Goal: Check status: Check status

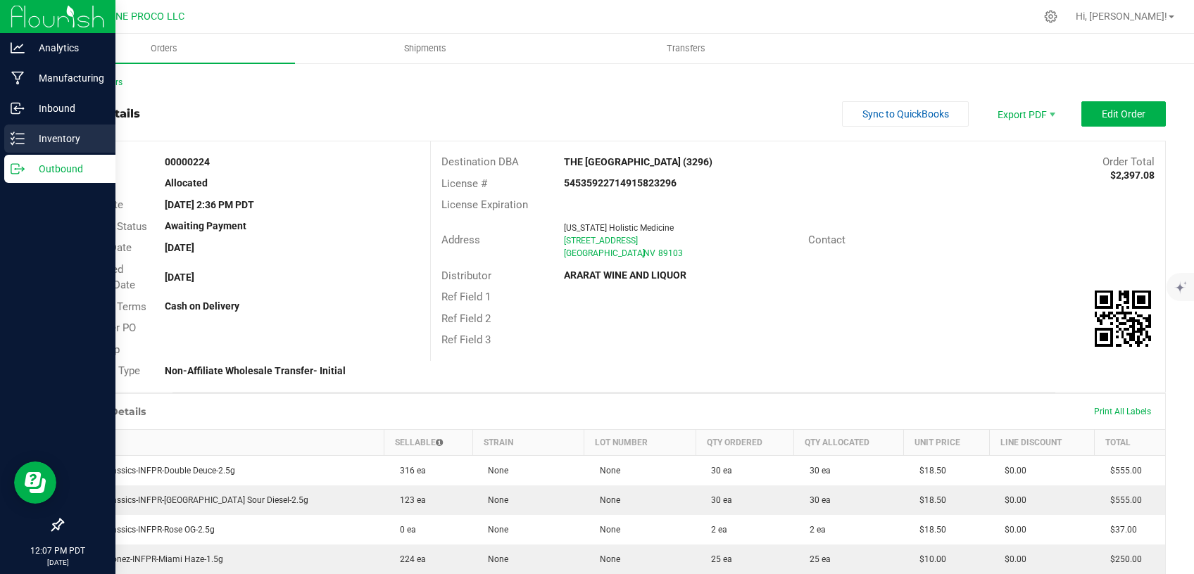
click at [13, 137] on icon at bounding box center [18, 139] width 14 height 14
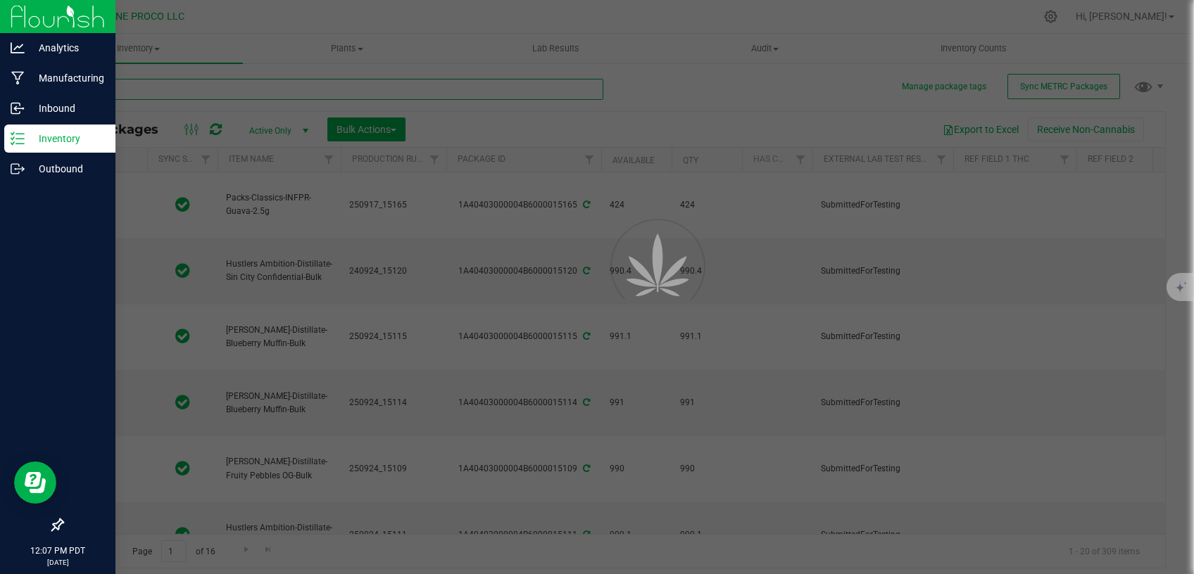
click at [235, 86] on input "text" at bounding box center [332, 89] width 541 height 21
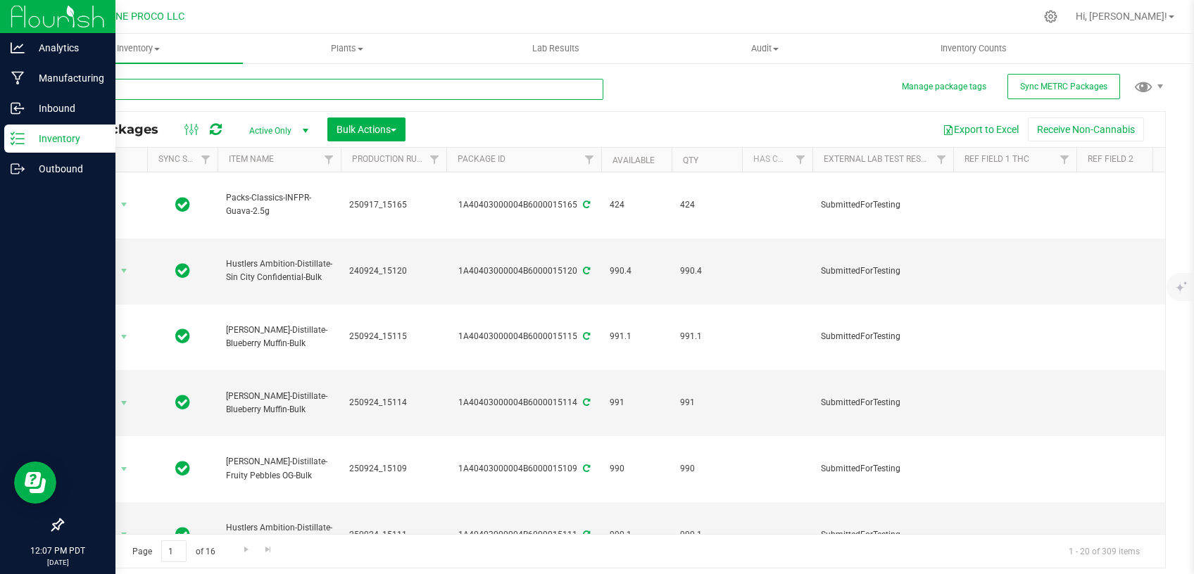
type input "[DATE]"
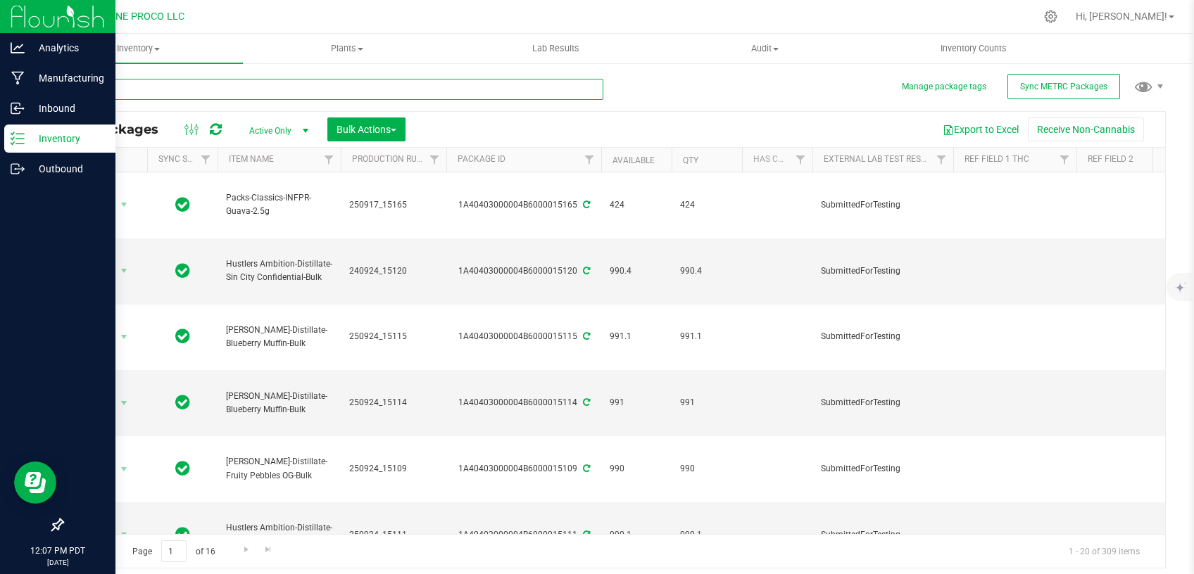
type input "[DATE]"
type input "14153"
click at [262, 132] on span "Active Only" at bounding box center [275, 131] width 77 height 20
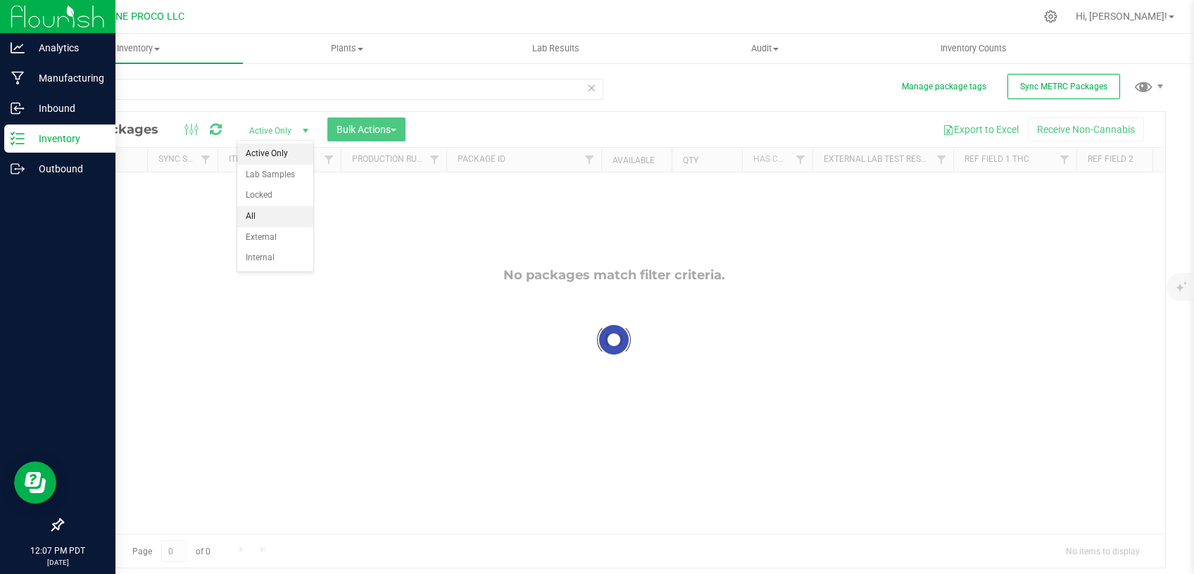
click at [277, 215] on li "All" at bounding box center [275, 216] width 76 height 21
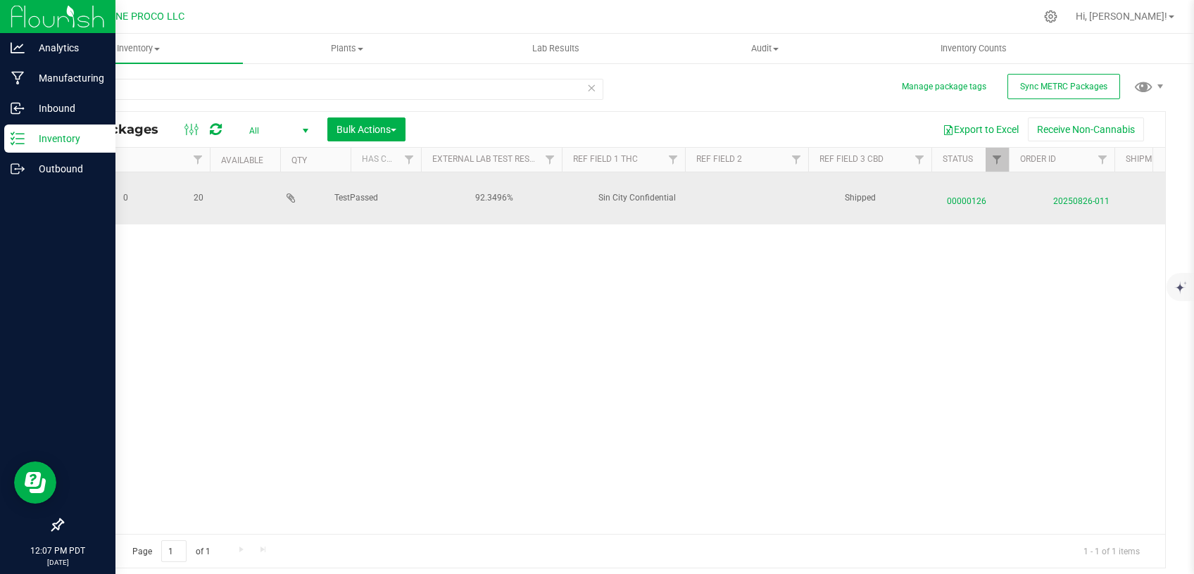
scroll to position [0, 495]
click at [946, 194] on span "00000126" at bounding box center [957, 198] width 89 height 20
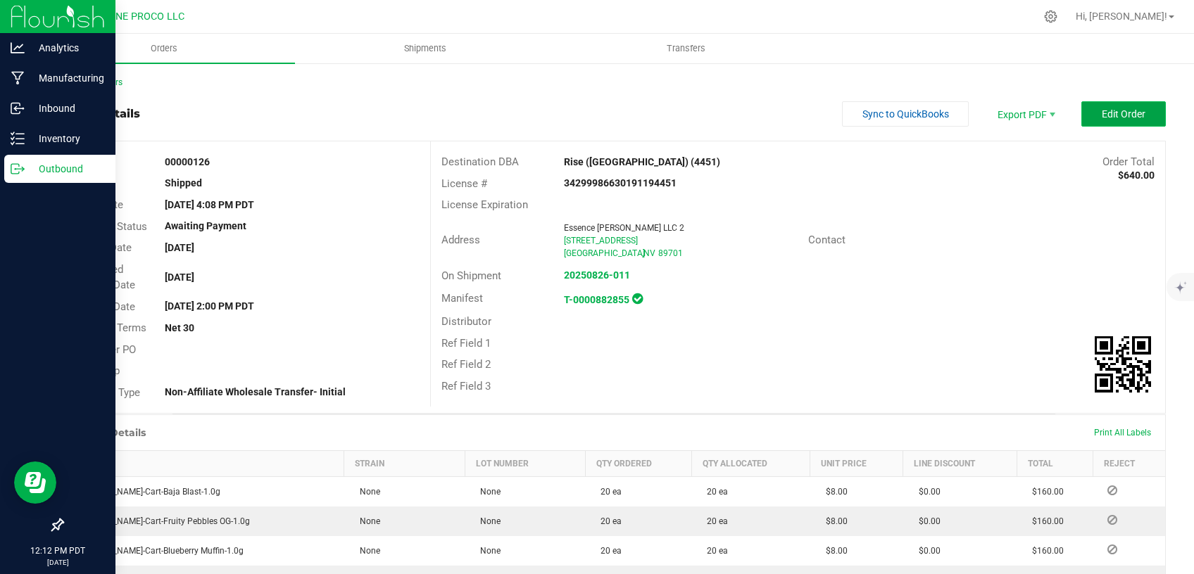
click at [1101, 113] on span "Edit Order" at bounding box center [1123, 113] width 44 height 11
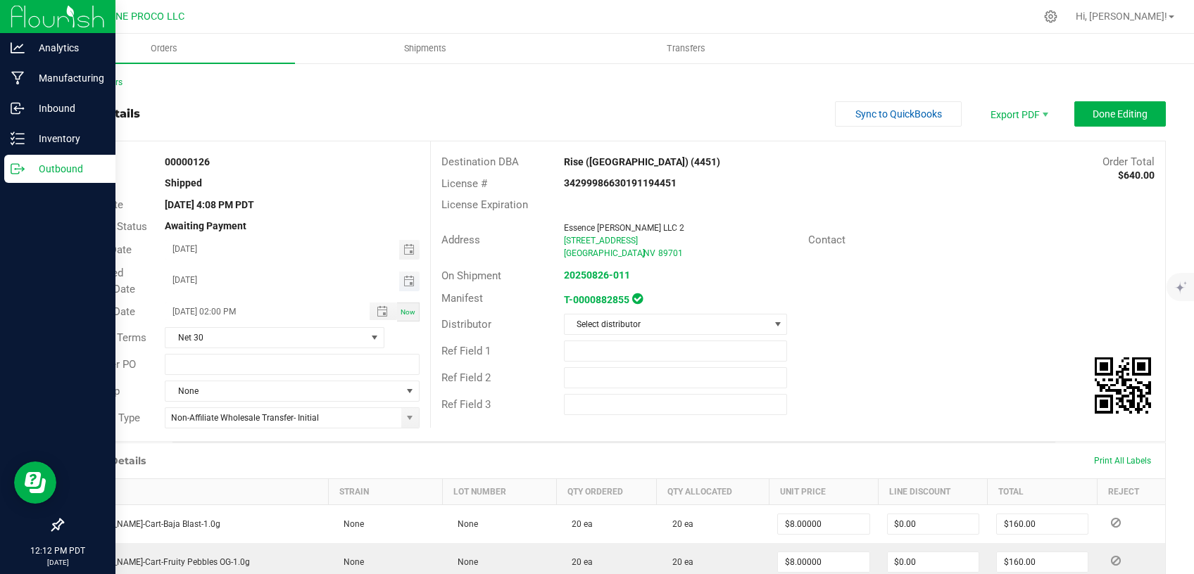
click at [399, 280] on span "Toggle calendar" at bounding box center [409, 282] width 20 height 20
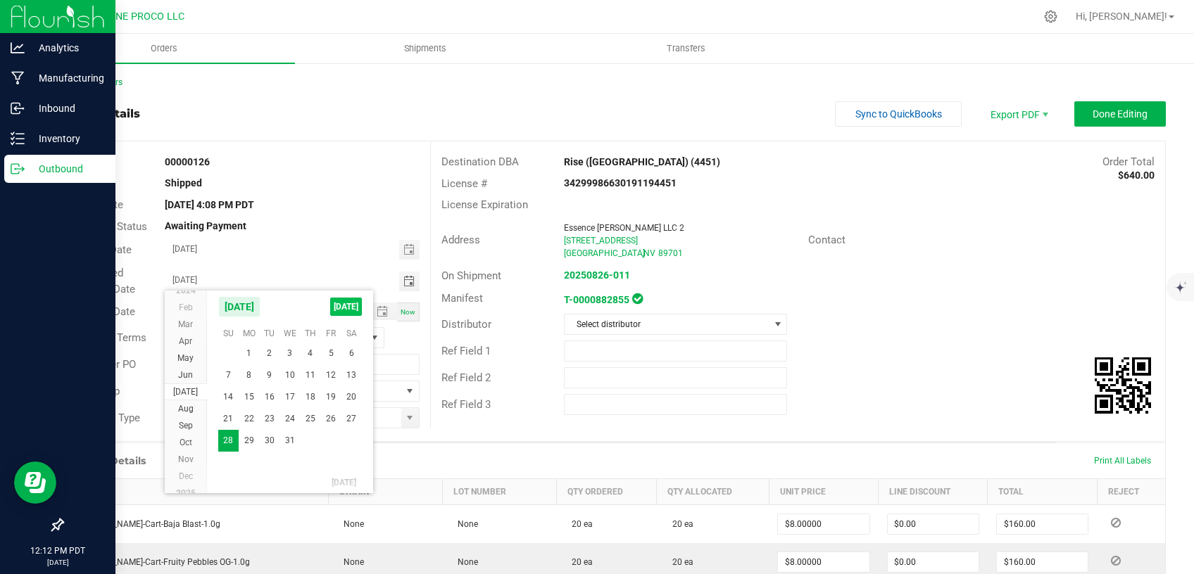
click at [349, 305] on span "[DATE]" at bounding box center [346, 307] width 32 height 18
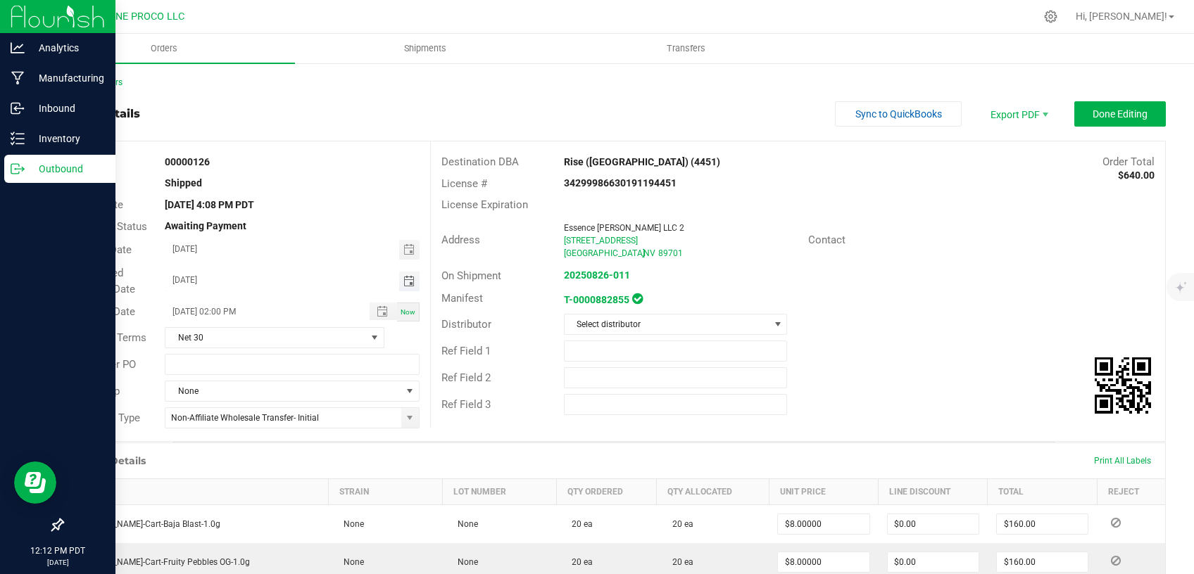
click at [404, 282] on span "Toggle calendar" at bounding box center [408, 281] width 11 height 11
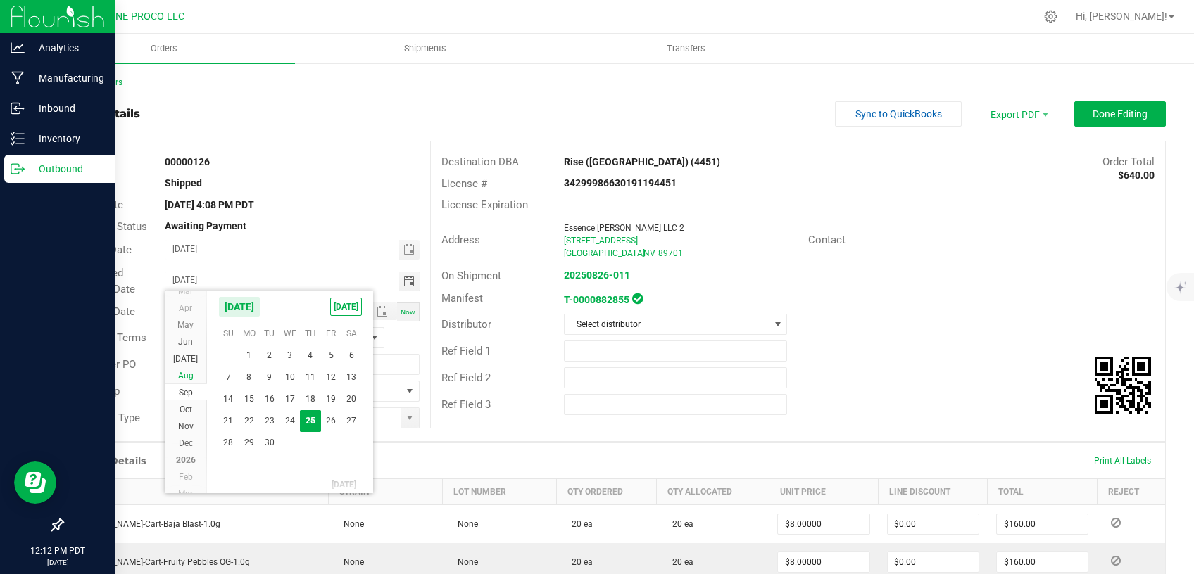
click at [190, 373] on span "Aug" at bounding box center [185, 376] width 15 height 10
click at [304, 436] on span "28" at bounding box center [310, 442] width 20 height 22
type input "[DATE]"
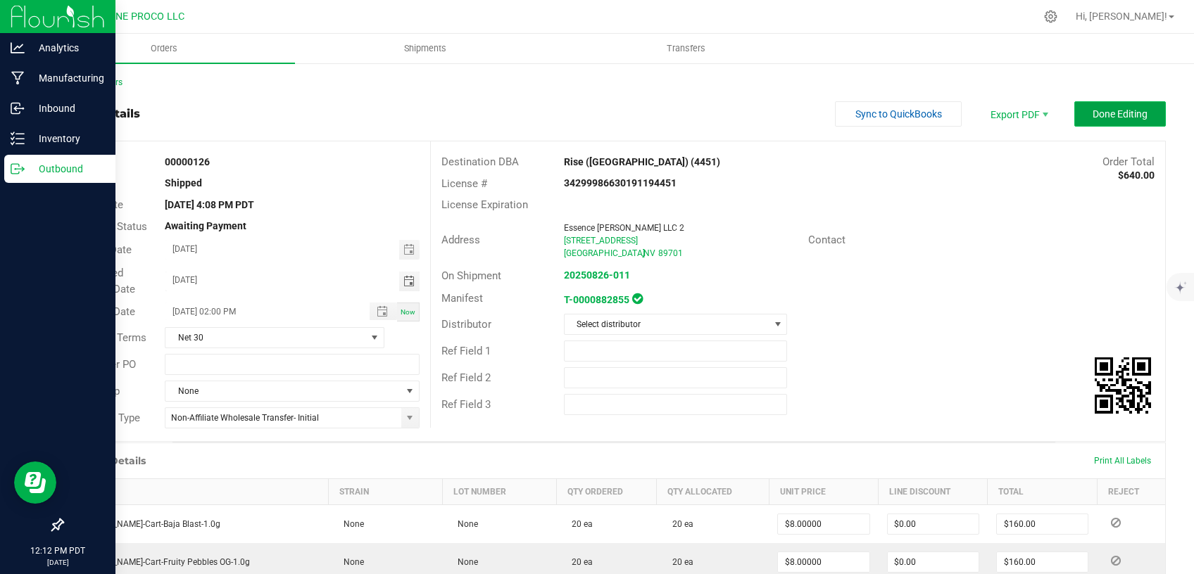
click at [1101, 115] on span "Done Editing" at bounding box center [1119, 113] width 55 height 11
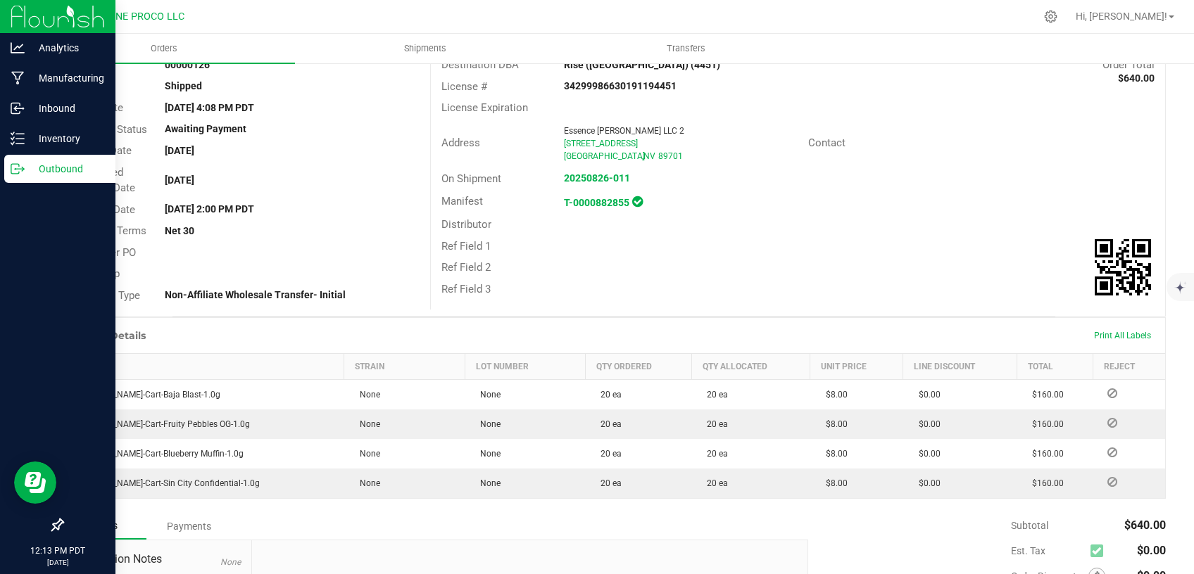
scroll to position [119, 0]
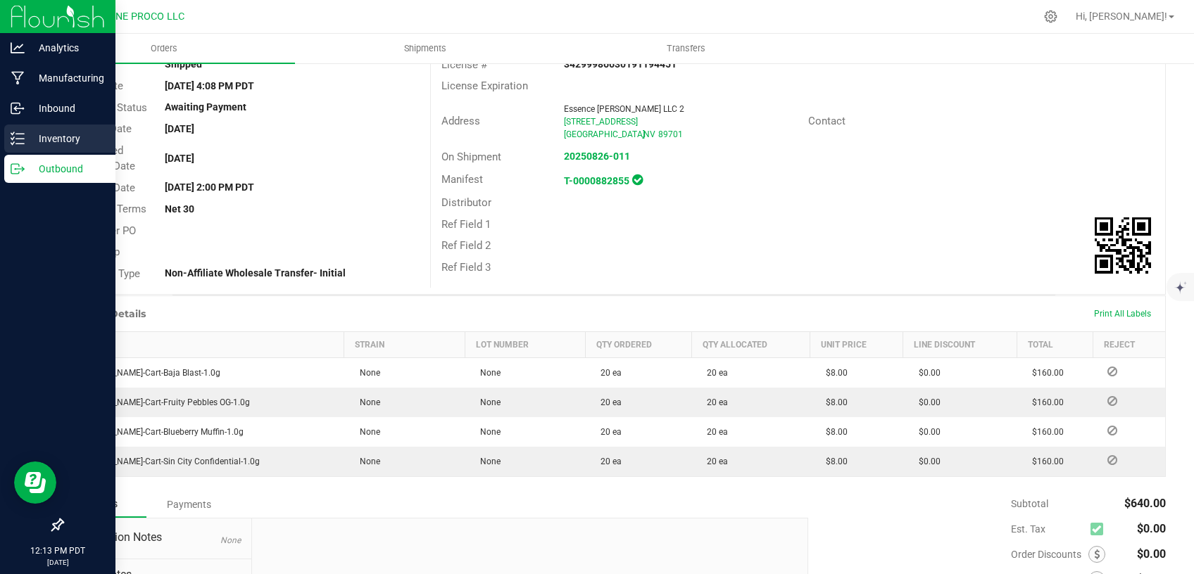
click at [42, 146] on p "Inventory" at bounding box center [67, 138] width 84 height 17
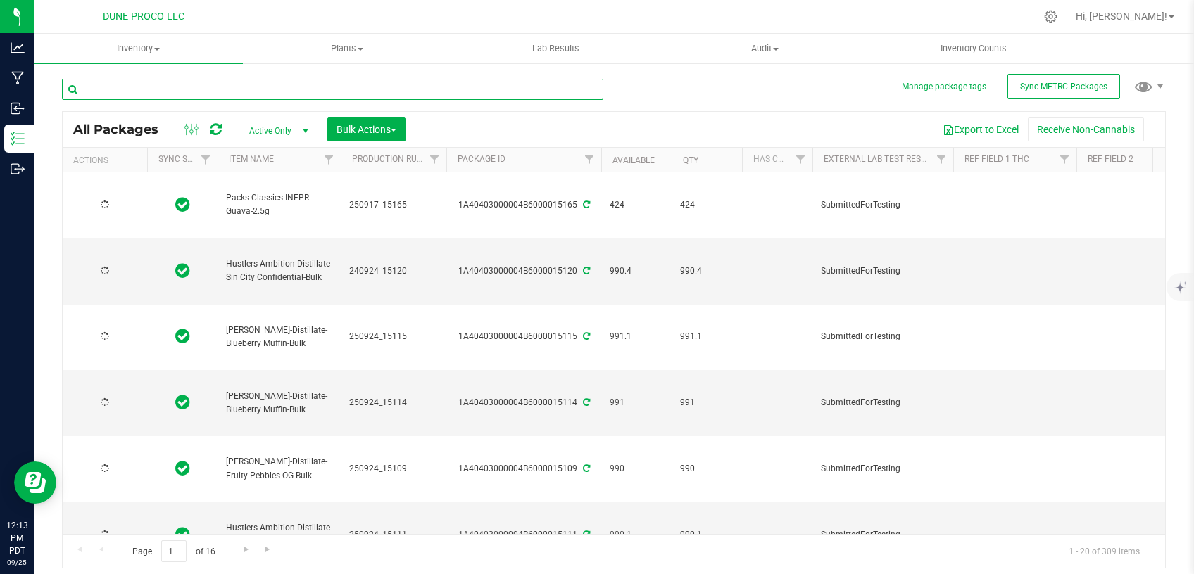
click at [327, 88] on input "text" at bounding box center [332, 89] width 541 height 21
type input "[DATE]"
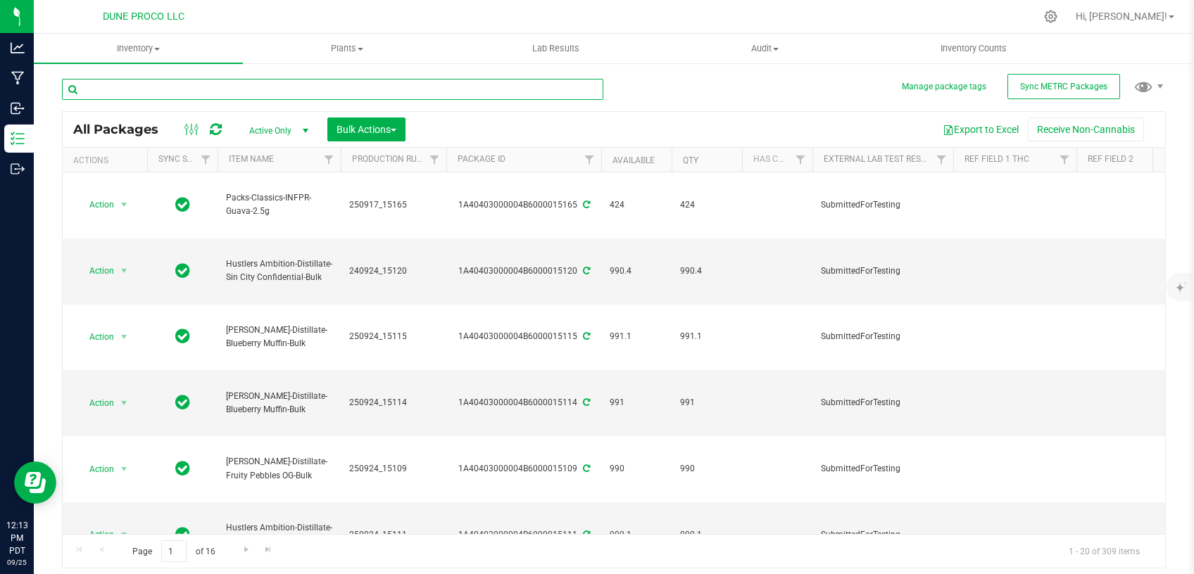
type input "[DATE]"
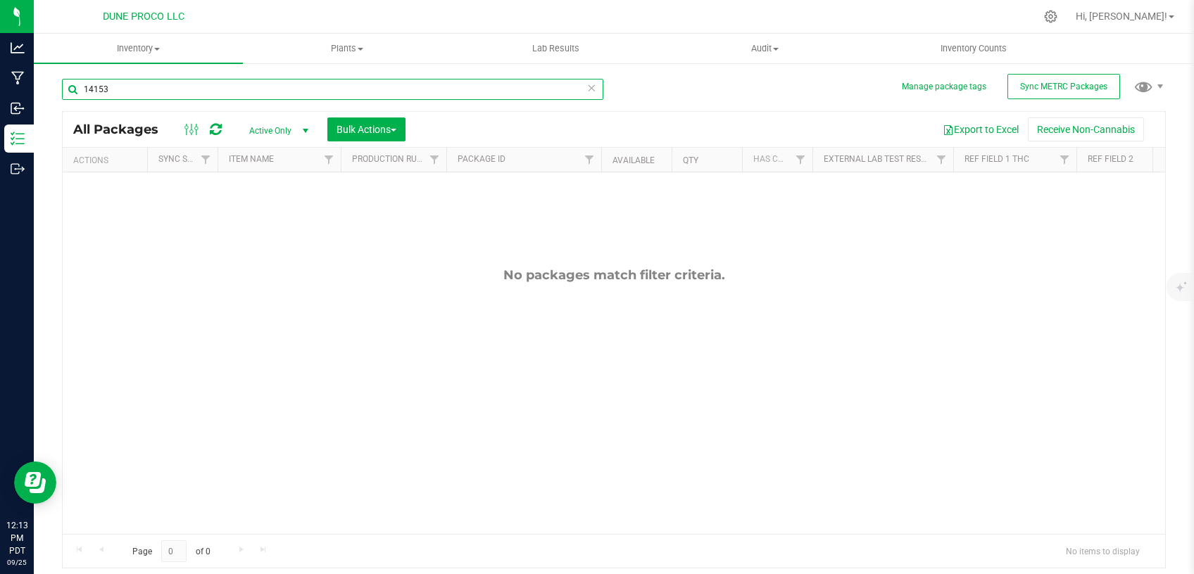
type input "14153"
click at [279, 128] on span "Active Only" at bounding box center [275, 131] width 77 height 20
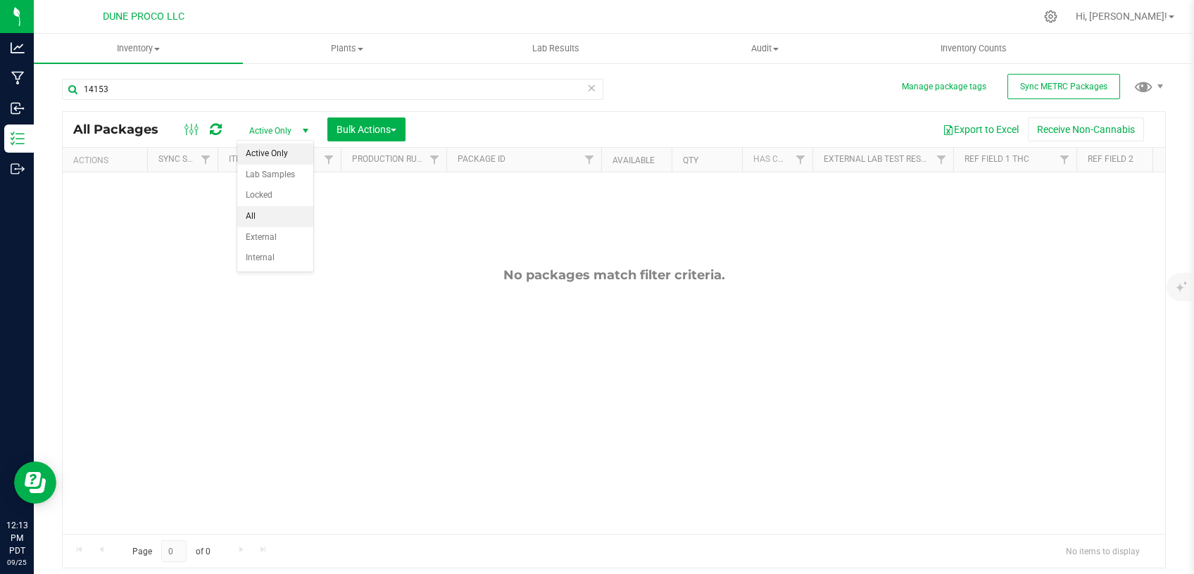
click at [273, 209] on li "All" at bounding box center [275, 216] width 76 height 21
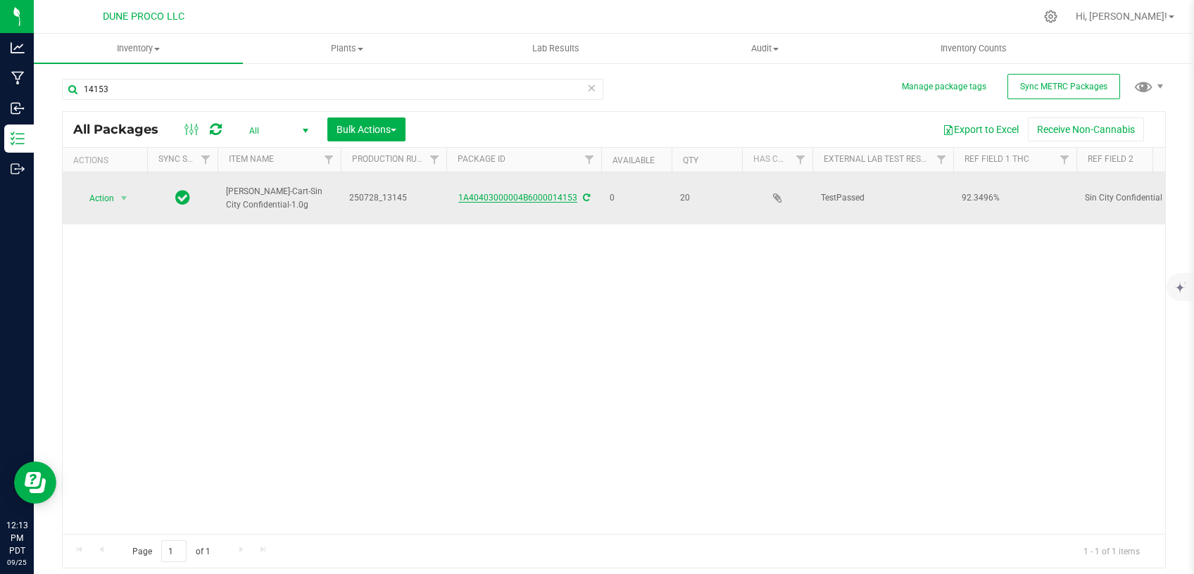
click at [546, 193] on link "1A40403000004B6000014153" at bounding box center [517, 198] width 119 height 10
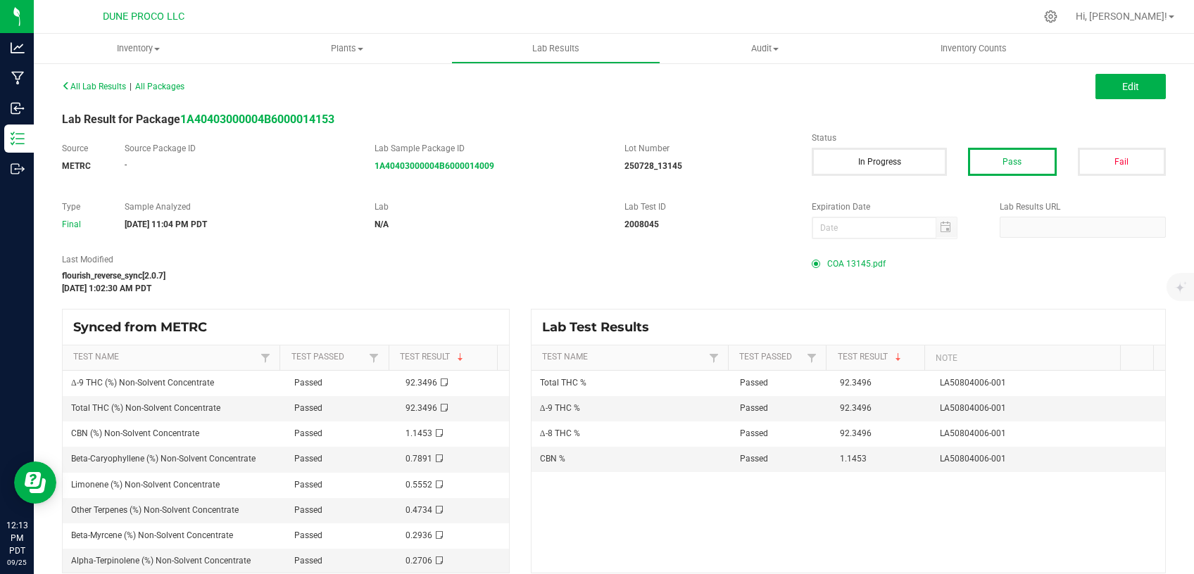
click at [862, 264] on span "COA 13145.pdf" at bounding box center [856, 263] width 58 height 21
click at [301, 120] on strong "1A40403000004B6000014153" at bounding box center [257, 119] width 154 height 13
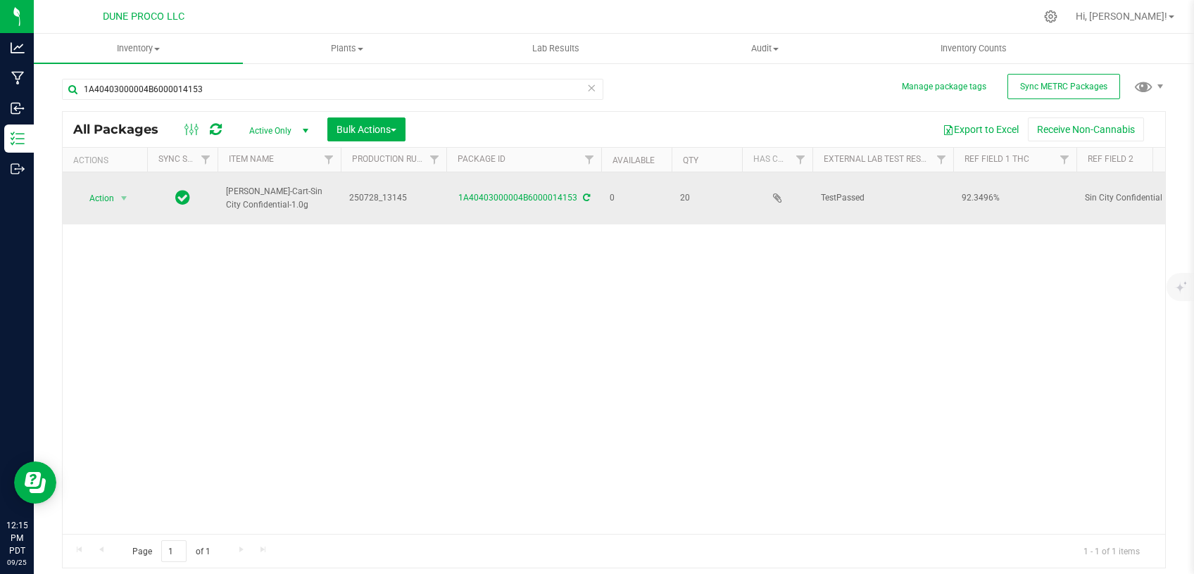
click at [405, 191] on span "250728_13145" at bounding box center [393, 197] width 89 height 13
drag, startPoint x: 407, startPoint y: 191, endPoint x: 327, endPoint y: 193, distance: 79.6
click at [340, 193] on input "250728_13145" at bounding box center [390, 198] width 101 height 22
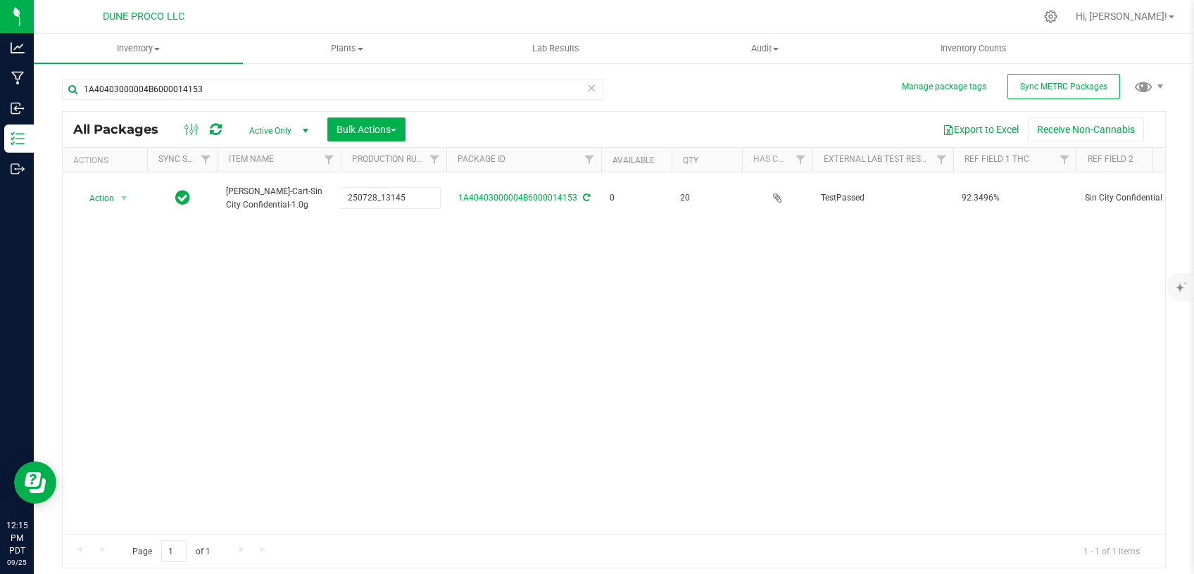
click at [379, 315] on div "Action Action Edit attributes Global inventory Locate package Package audit log…" at bounding box center [614, 353] width 1102 height 362
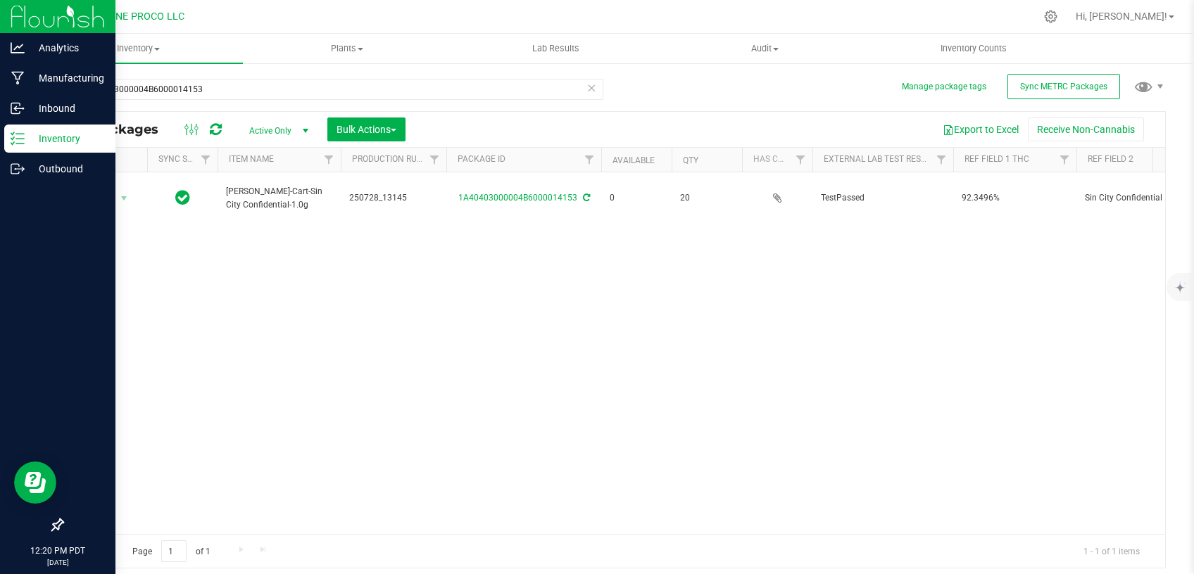
click at [63, 131] on p "Inventory" at bounding box center [67, 138] width 84 height 17
